Goal: Task Accomplishment & Management: Manage account settings

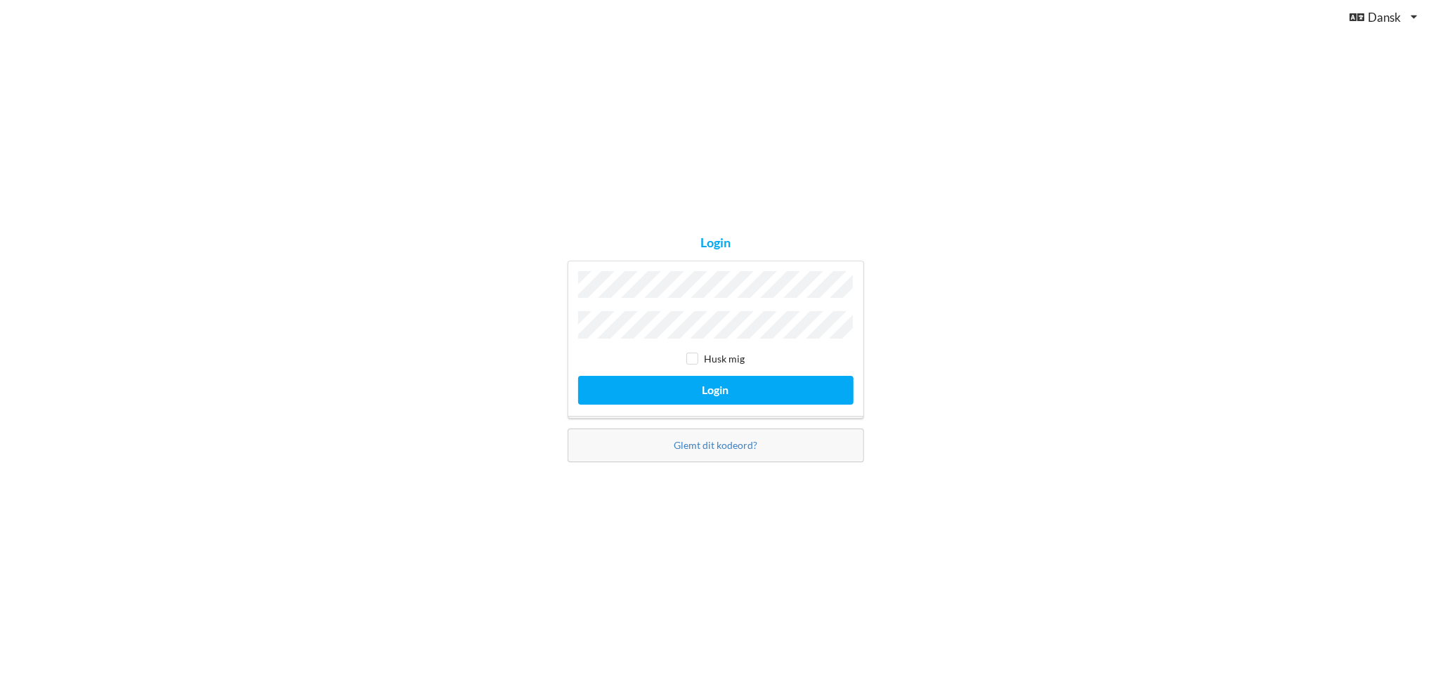
click at [578, 376] on button "Login" at bounding box center [715, 390] width 275 height 29
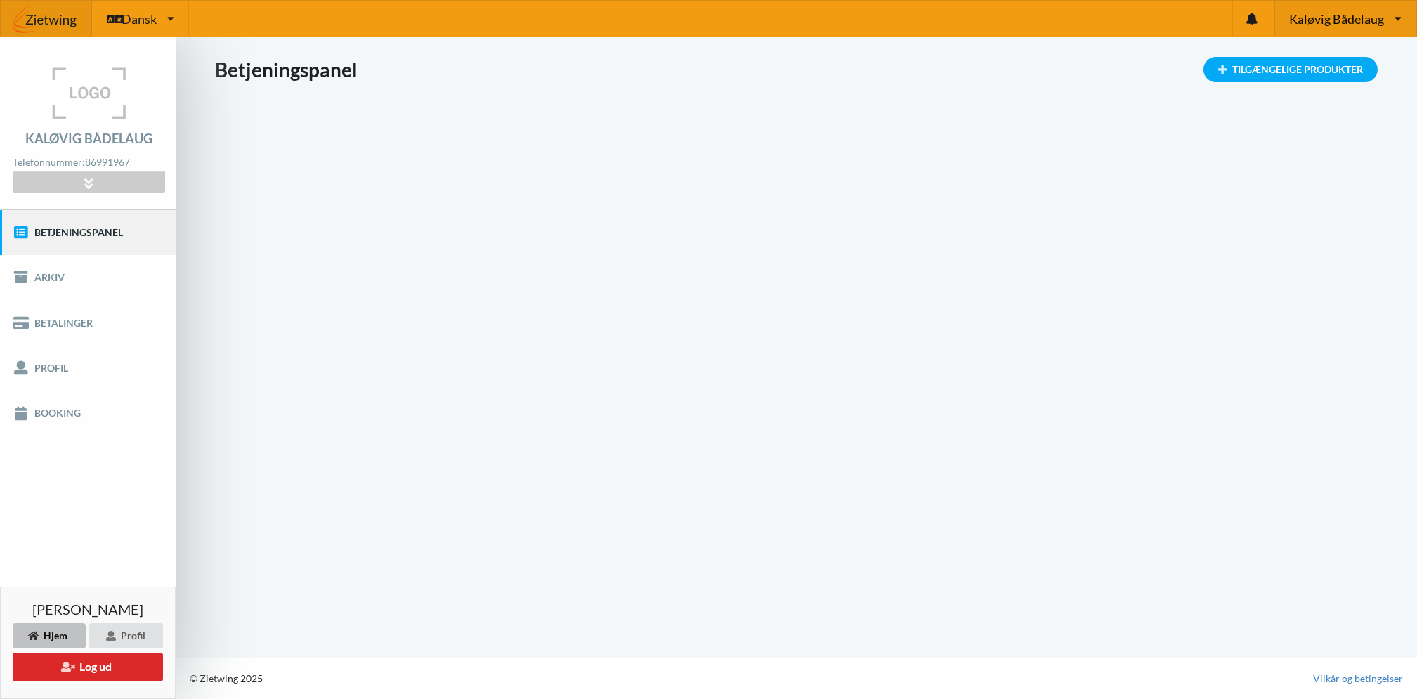
click at [1329, 13] on span "Kaløvig Bådelaug" at bounding box center [1336, 19] width 95 height 13
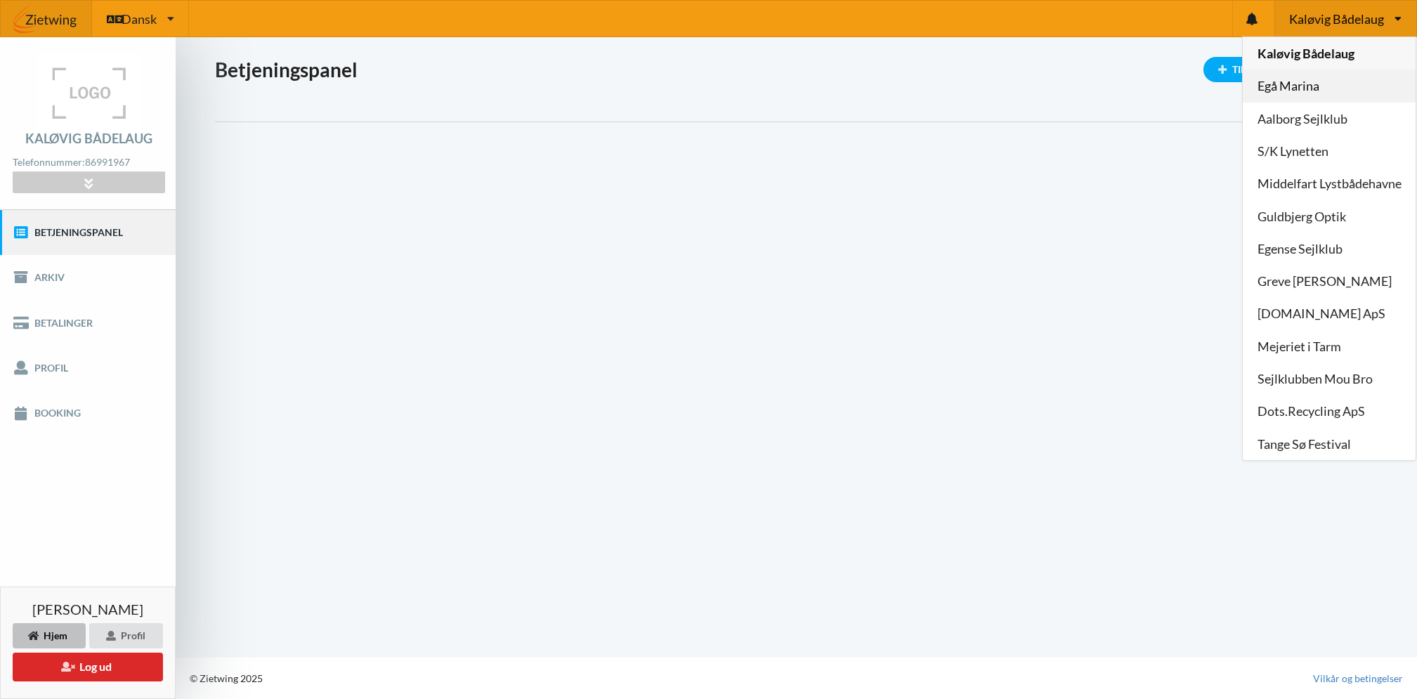
click at [1286, 81] on link "Egå Marina" at bounding box center [1329, 86] width 173 height 32
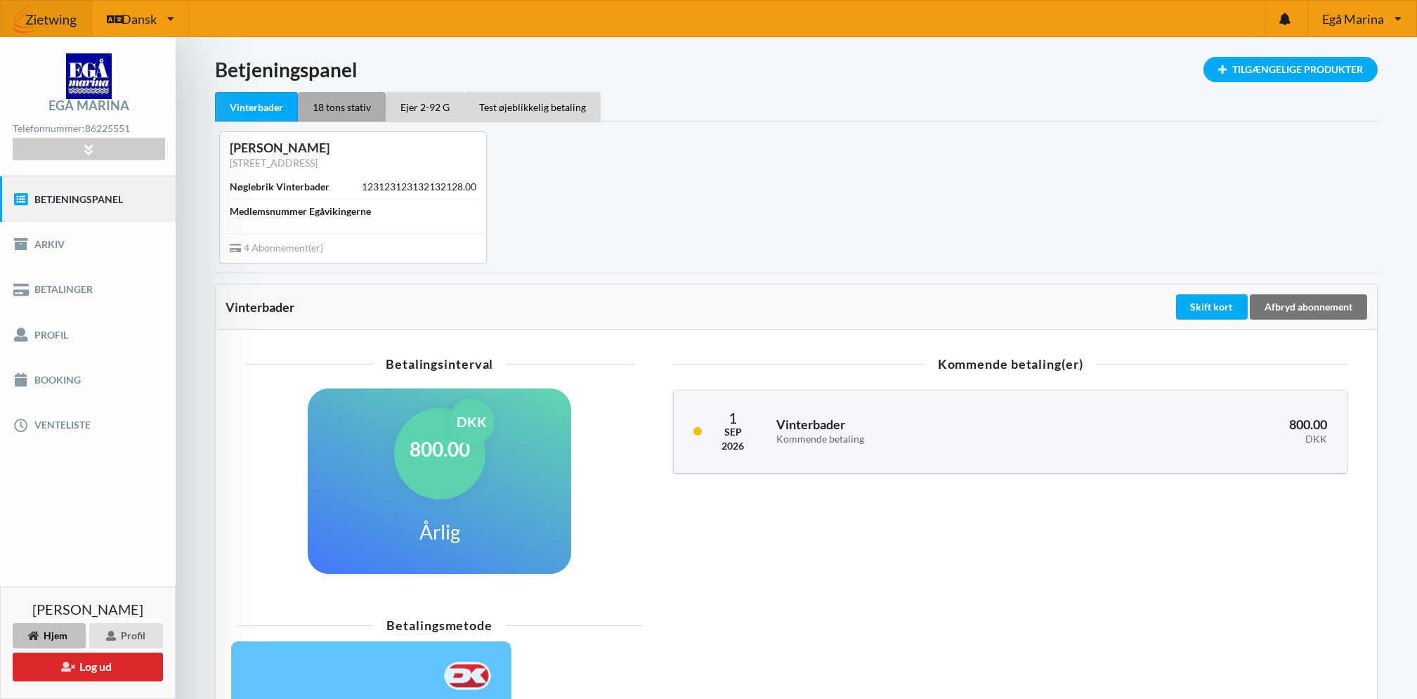
click at [332, 107] on div "18 tons stativ" at bounding box center [342, 107] width 88 height 30
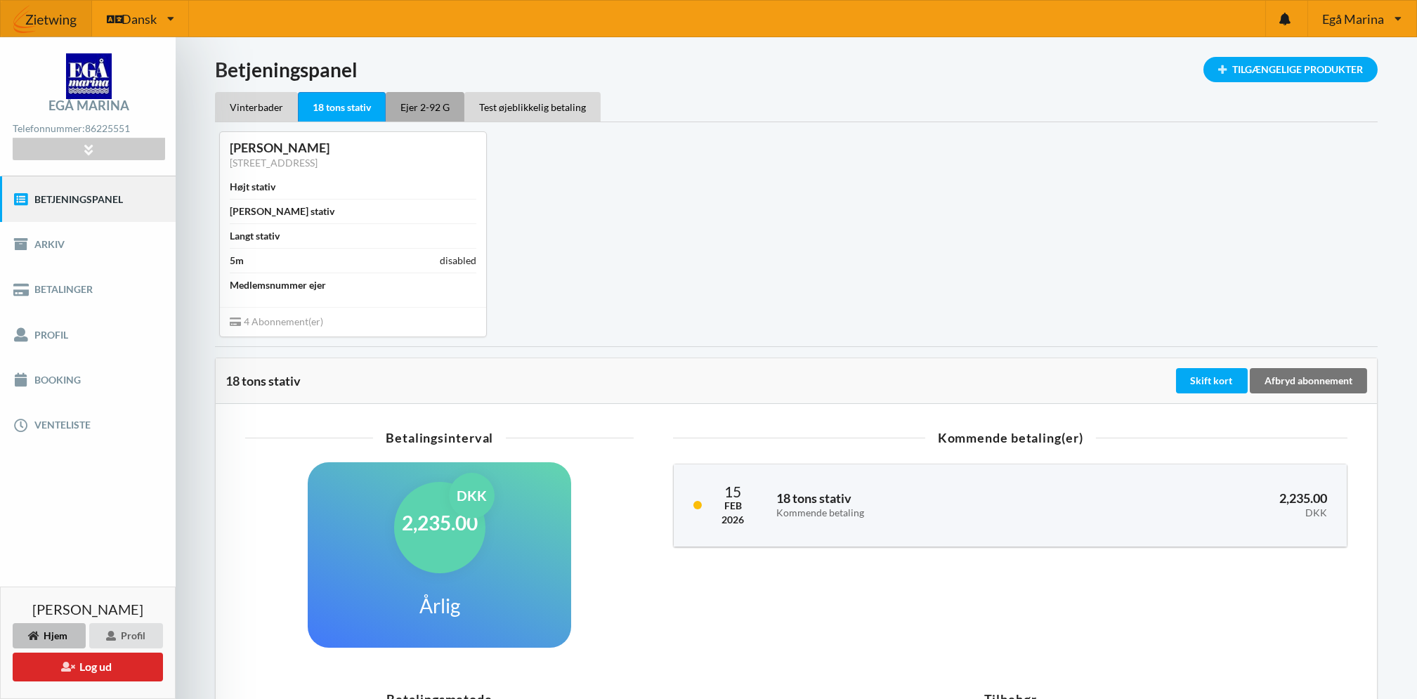
click at [428, 98] on div "Ejer 2-92 G" at bounding box center [425, 107] width 79 height 30
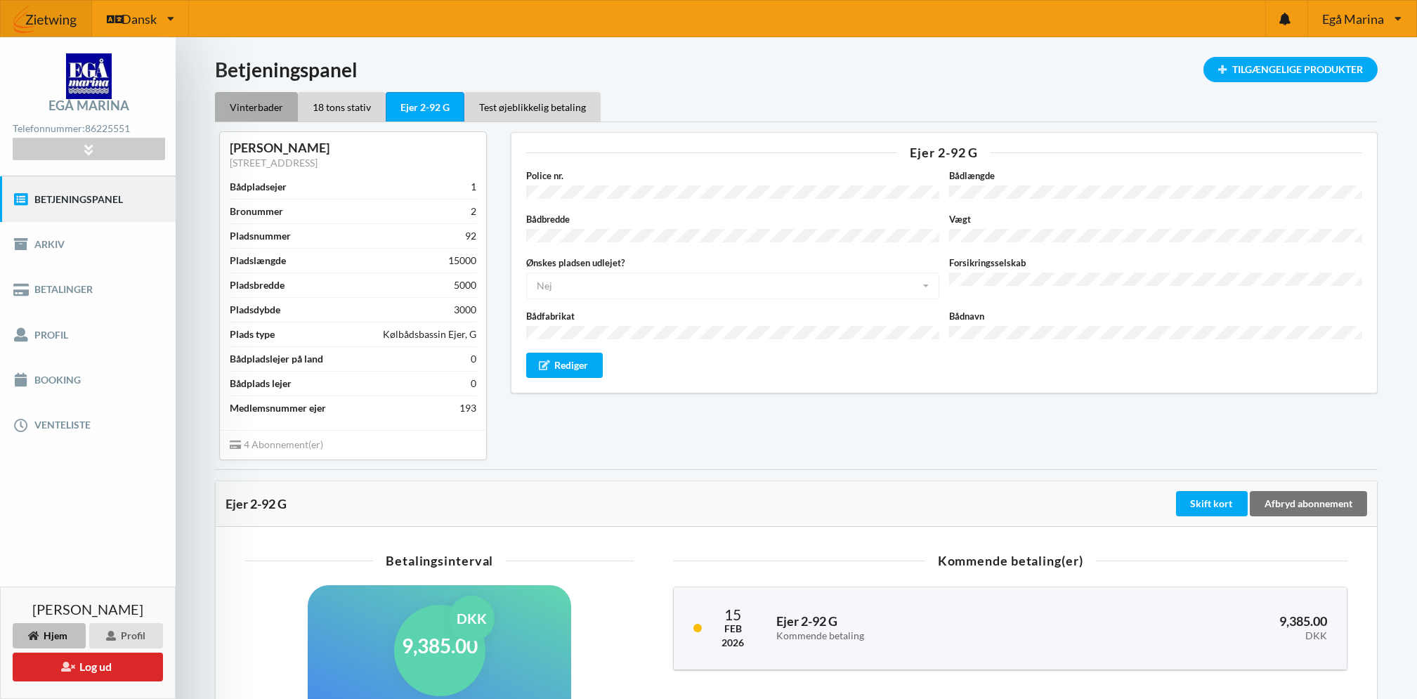
click at [267, 107] on div "Vinterbader" at bounding box center [256, 107] width 83 height 30
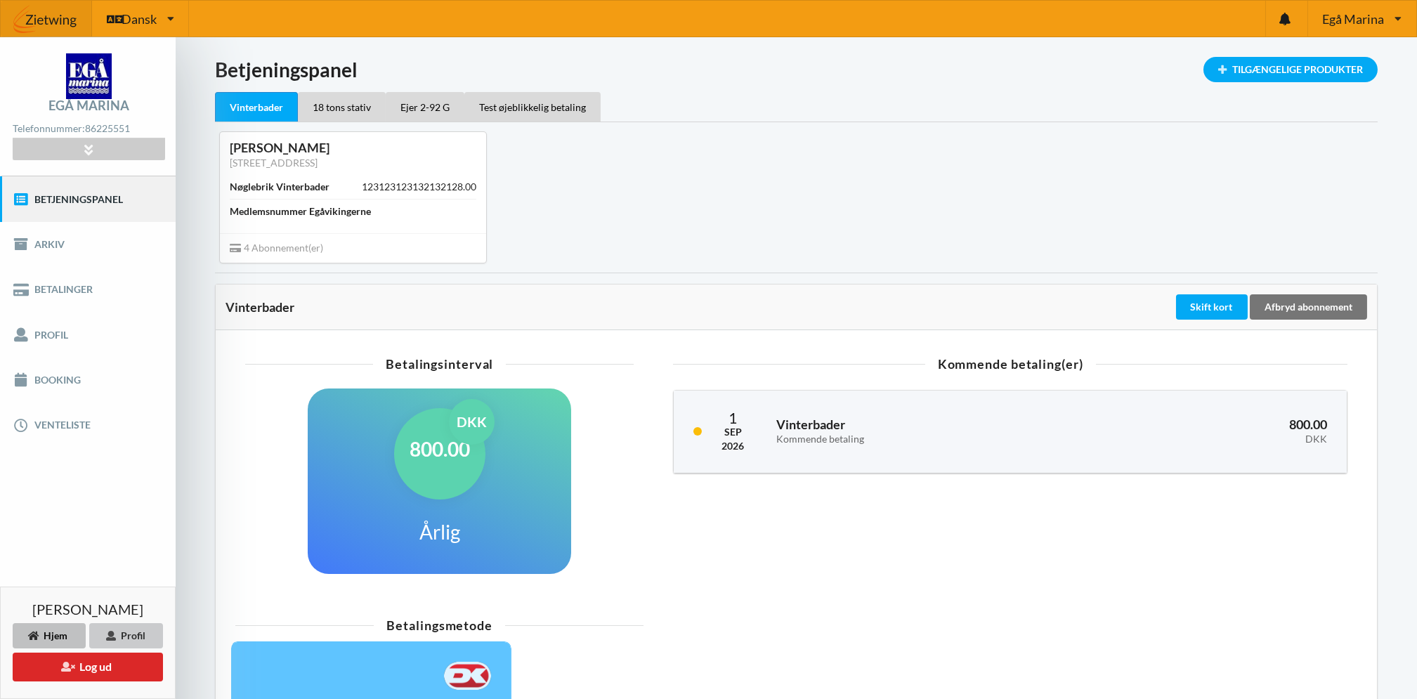
click at [127, 637] on div "Profil" at bounding box center [126, 635] width 74 height 25
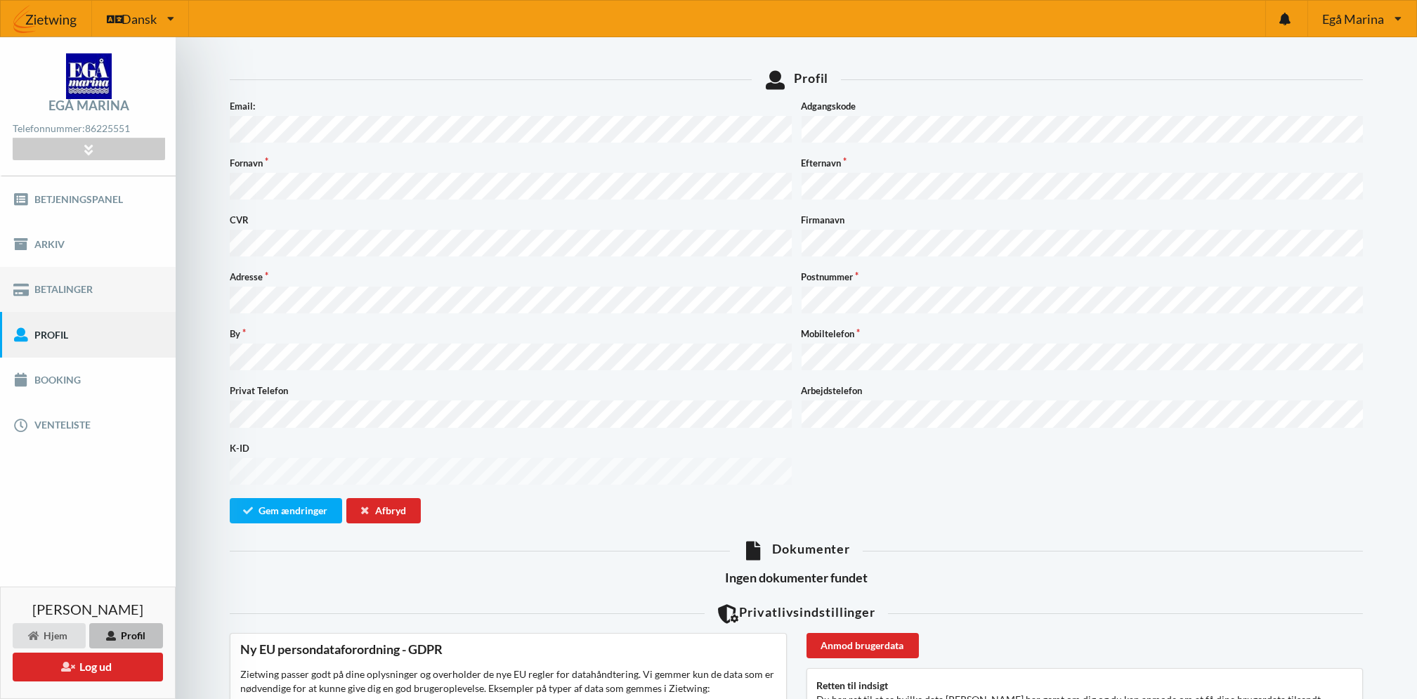
click at [58, 288] on link "Betalinger" at bounding box center [88, 289] width 176 height 45
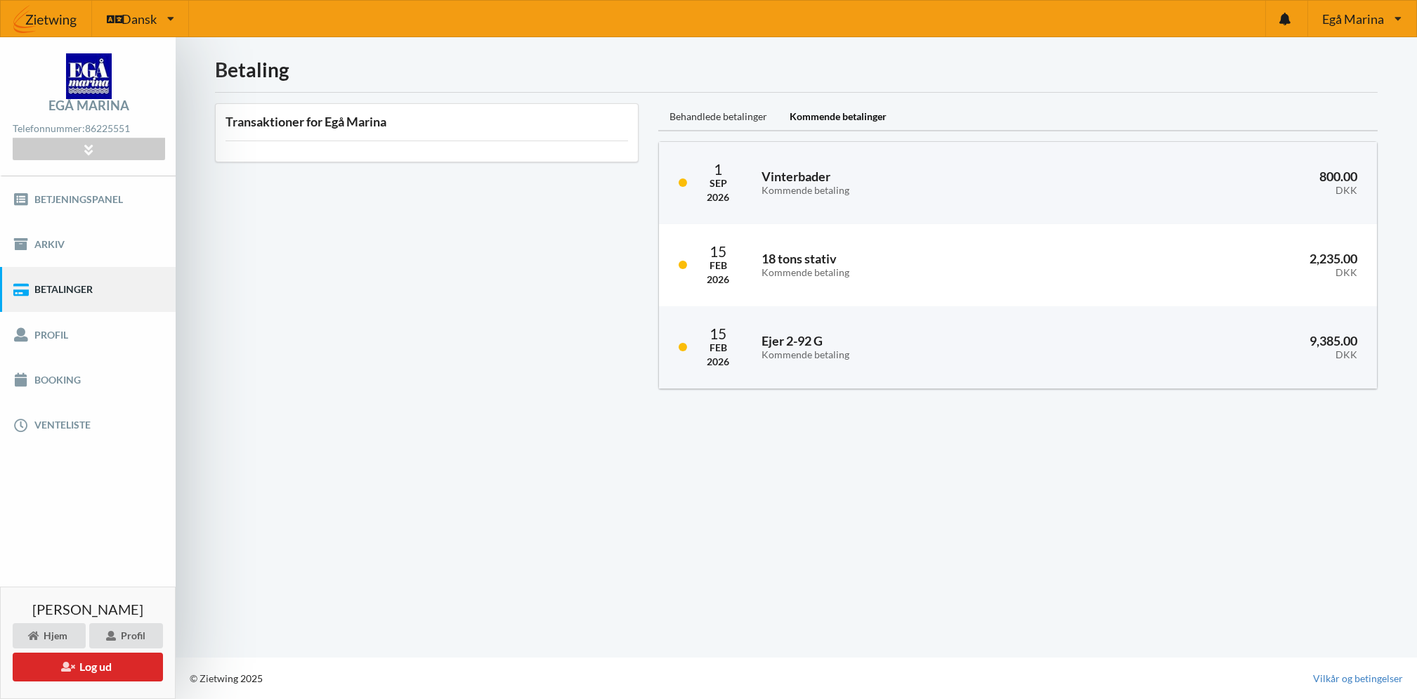
click at [736, 112] on div "Behandlede betalinger" at bounding box center [718, 117] width 120 height 28
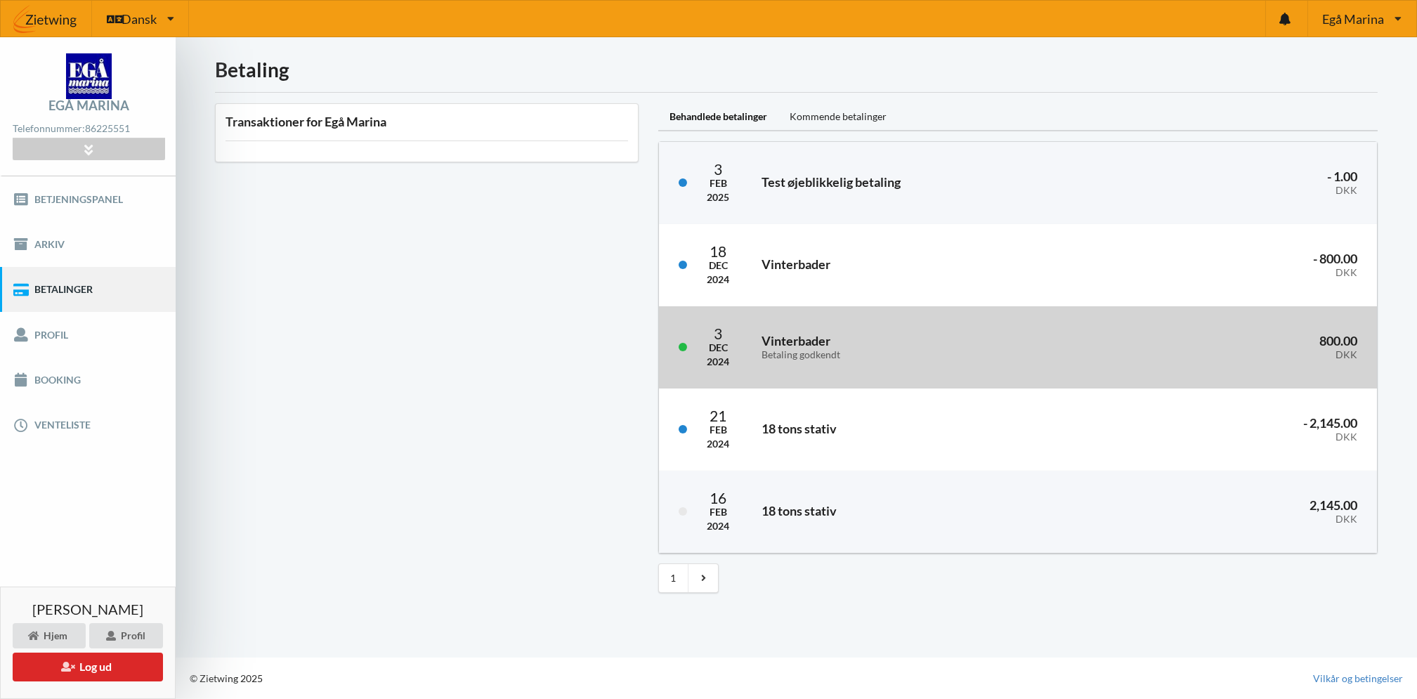
click at [773, 347] on h3 "Vinterbader Betaling godkendt" at bounding box center [916, 347] width 308 height 28
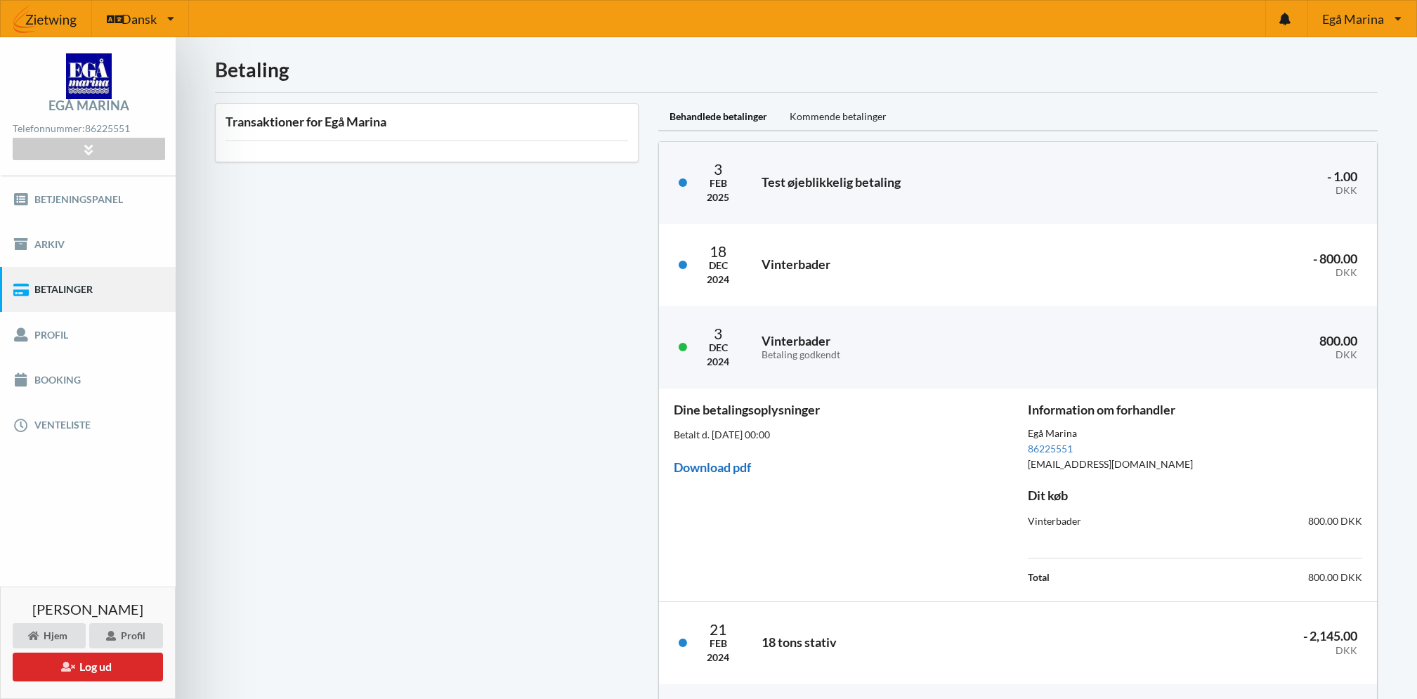
click at [725, 466] on link "Download pdf" at bounding box center [712, 466] width 77 height 15
click at [79, 193] on link "Betjeningspanel" at bounding box center [88, 198] width 176 height 45
